Goal: Check status: Check status

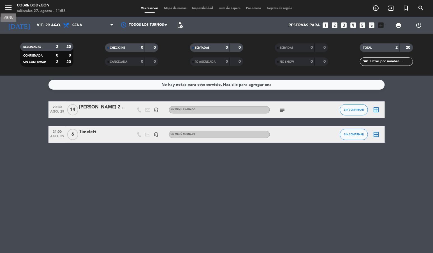
click at [6, 7] on icon "menu" at bounding box center [8, 7] width 8 height 8
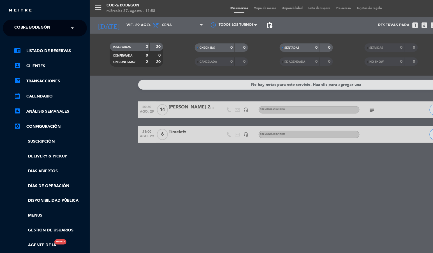
click at [35, 29] on span "Cobre Bodegón" at bounding box center [32, 28] width 36 height 12
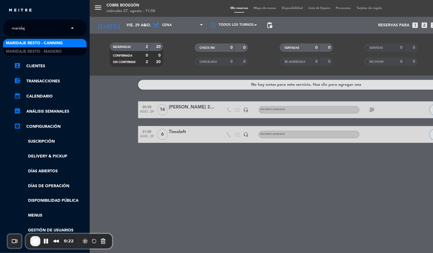
type input "maridaje"
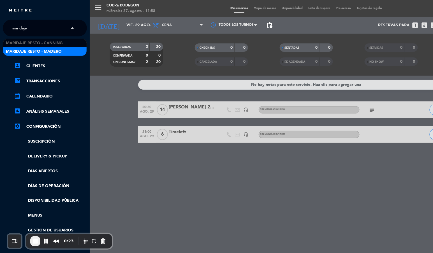
click at [38, 49] on span "Maridaje Resto - Madero" at bounding box center [34, 52] width 56 height 6
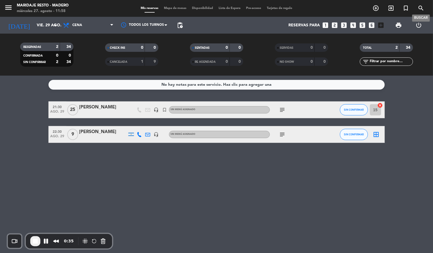
click at [420, 8] on icon "search" at bounding box center [421, 8] width 7 height 7
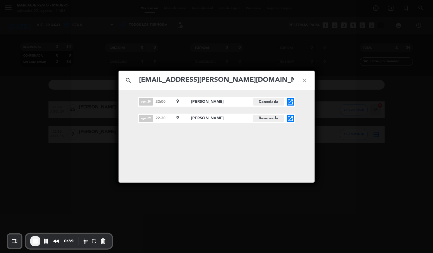
type input "[EMAIL_ADDRESS][PERSON_NAME][DOMAIN_NAME]"
click at [292, 102] on icon "open_in_new" at bounding box center [290, 102] width 7 height 7
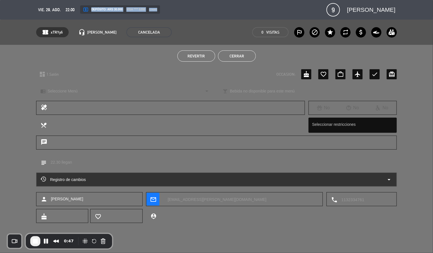
drag, startPoint x: 89, startPoint y: 11, endPoint x: 152, endPoint y: 15, distance: 63.3
click at [152, 15] on div "calendar_today vie. 29, ago. access_time 22:00 local_atm Depósito: ARS 30.000 v…" at bounding box center [216, 9] width 361 height 13
click at [192, 10] on div "local_atm Depósito: ARS 30.000 visa **** 5398 stripe" at bounding box center [199, 9] width 247 height 9
drag, startPoint x: 92, startPoint y: 10, endPoint x: 157, endPoint y: 13, distance: 64.3
click at [157, 13] on div "local_atm Depósito: ARS 30.000 visa **** 5398 stripe" at bounding box center [120, 9] width 80 height 8
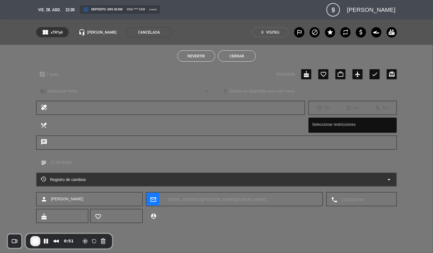
click at [190, 17] on div "calendar_today vie. 29, ago. access_time 22:00 local_atm Depósito: ARS 30.000 v…" at bounding box center [216, 10] width 433 height 20
click at [225, 197] on textarea at bounding box center [241, 200] width 155 height 14
click at [242, 187] on span "check_circle Copiado" at bounding box center [241, 186] width 21 height 6
click at [260, 181] on div "Registro de cambios arrow_drop_down" at bounding box center [217, 179] width 352 height 7
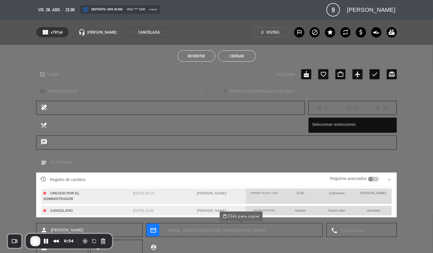
click at [379, 179] on smart-switch "Registros avanzados" at bounding box center [354, 178] width 63 height 4
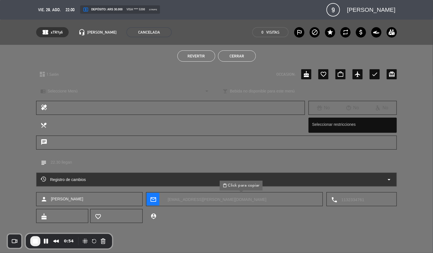
click at [377, 179] on div "Registro de cambios arrow_drop_down" at bounding box center [217, 179] width 352 height 7
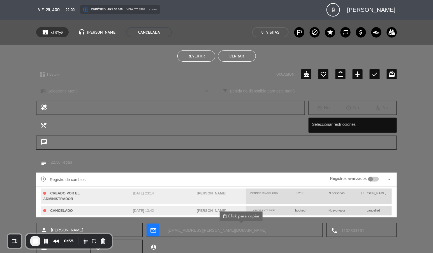
click at [377, 179] on div at bounding box center [374, 179] width 11 height 5
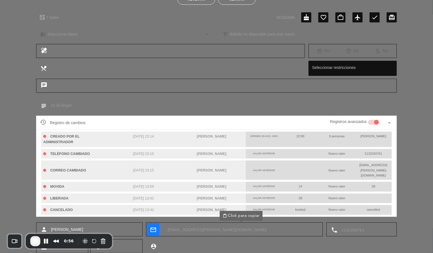
scroll to position [65, 0]
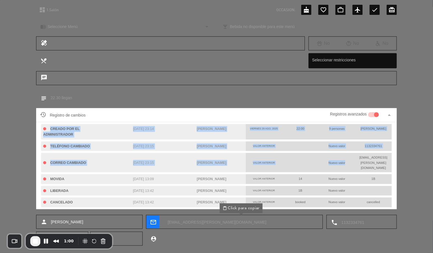
drag, startPoint x: 344, startPoint y: 158, endPoint x: 399, endPoint y: 159, distance: 54.7
click at [399, 159] on div "Registro de cambios Registros avanzados arrow_drop_up CREADO POR EL ADMINISTRAD…" at bounding box center [216, 161] width 433 height 107
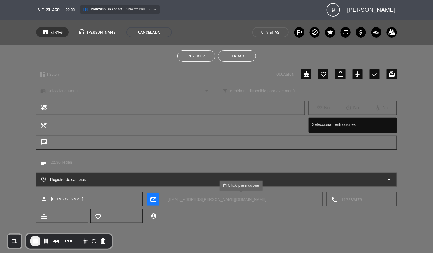
scroll to position [0, 0]
click at [372, 177] on div "Registro de cambios arrow_drop_down" at bounding box center [217, 179] width 352 height 7
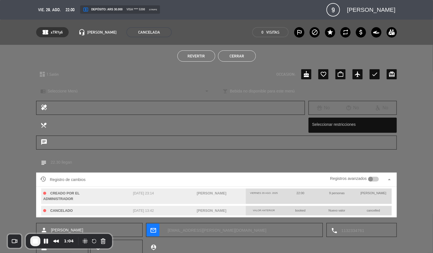
drag, startPoint x: 373, startPoint y: 180, endPoint x: 357, endPoint y: 164, distance: 22.4
click at [373, 180] on div at bounding box center [374, 179] width 11 height 5
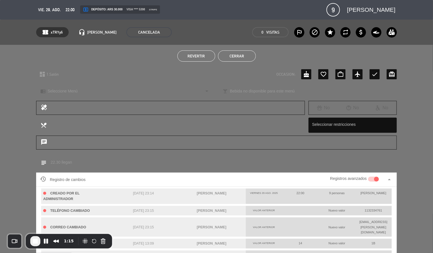
click at [234, 53] on button "Cerrar" at bounding box center [237, 55] width 38 height 11
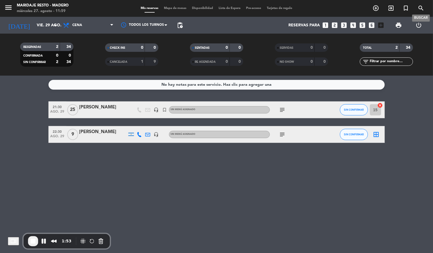
click at [421, 10] on icon "search" at bounding box center [421, 8] width 7 height 7
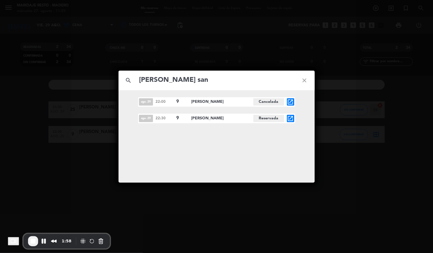
type input "[PERSON_NAME] san"
click at [290, 102] on icon "open_in_new" at bounding box center [290, 102] width 7 height 7
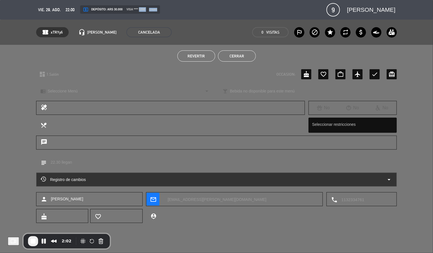
drag, startPoint x: 138, startPoint y: 11, endPoint x: 147, endPoint y: 11, distance: 9.5
click at [147, 11] on span "visa **** 5398 stripe" at bounding box center [141, 9] width 31 height 4
